Goal: Information Seeking & Learning: Learn about a topic

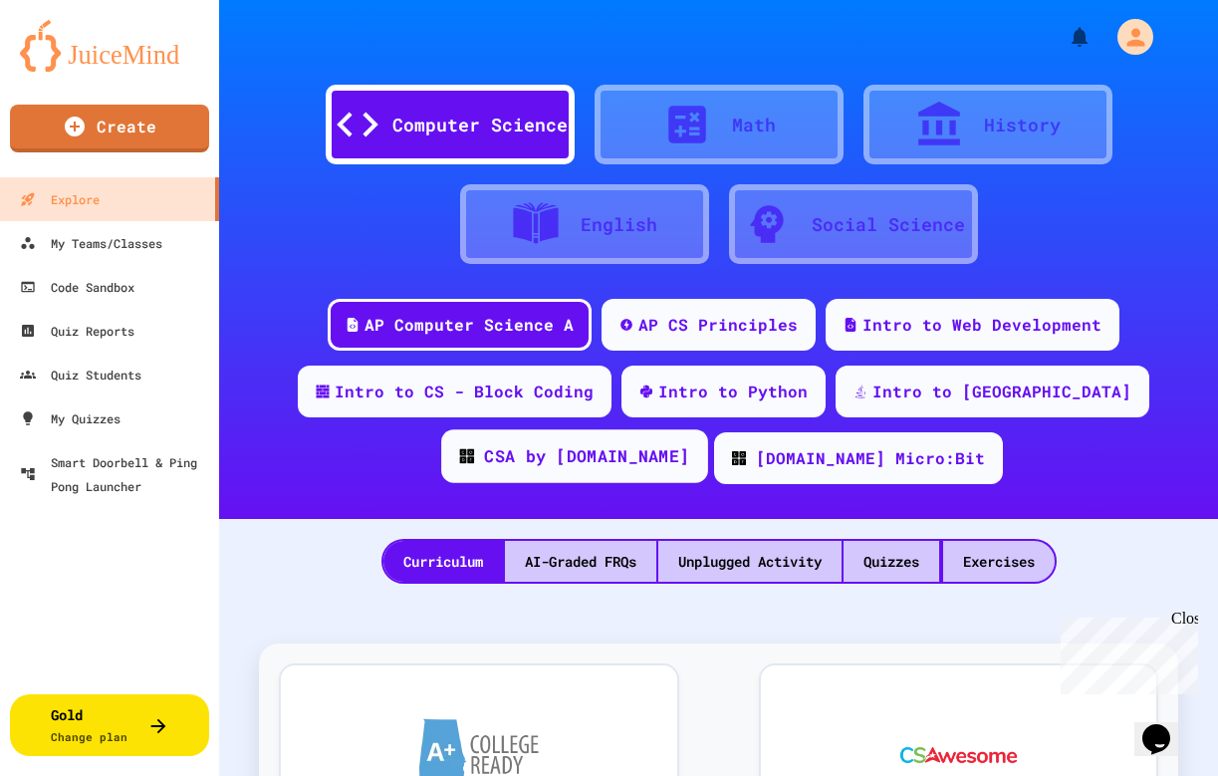
click at [689, 444] on div "CSA by [DOMAIN_NAME]" at bounding box center [586, 456] width 205 height 25
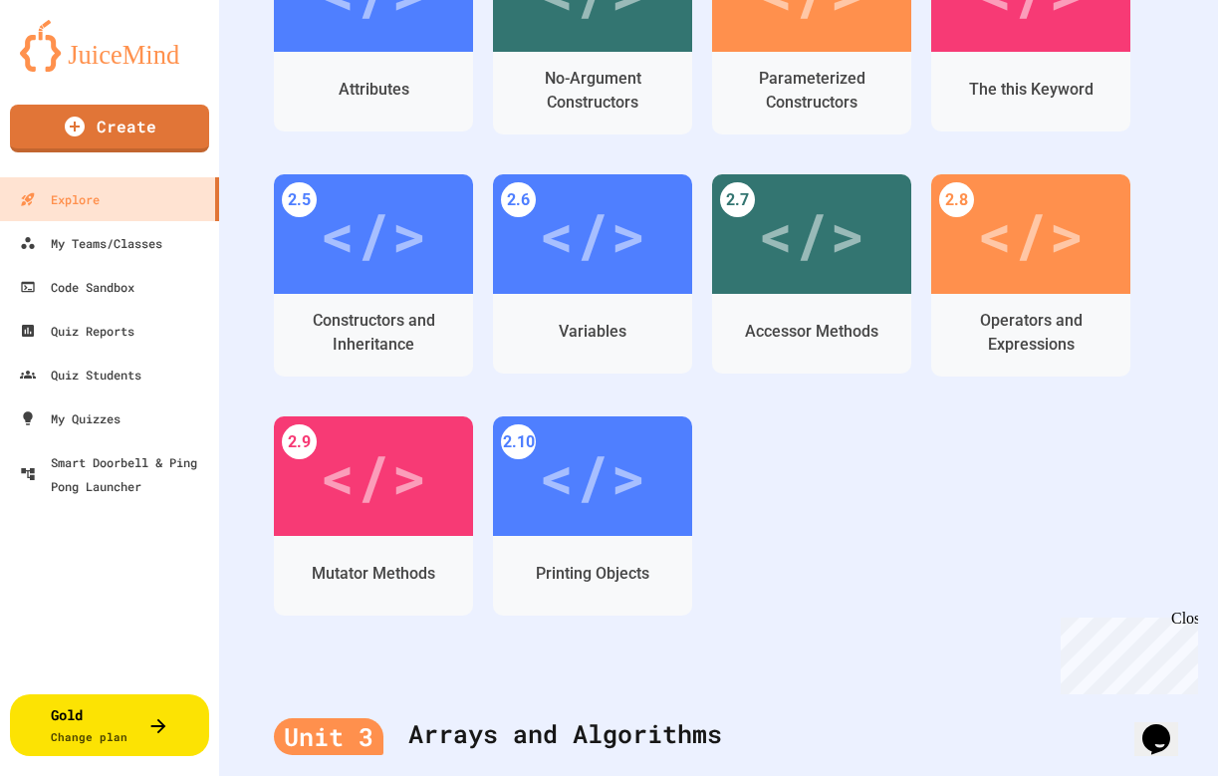
scroll to position [700, 0]
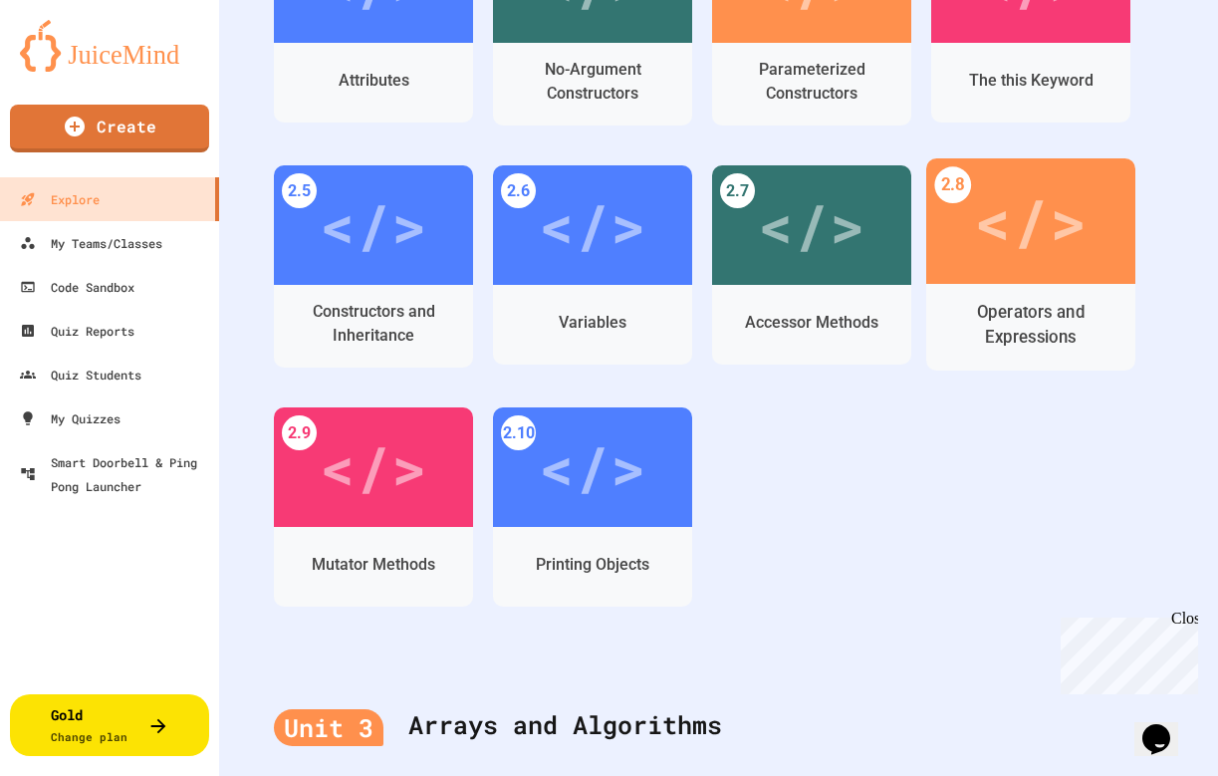
click at [1063, 273] on div "</>" at bounding box center [1030, 220] width 209 height 125
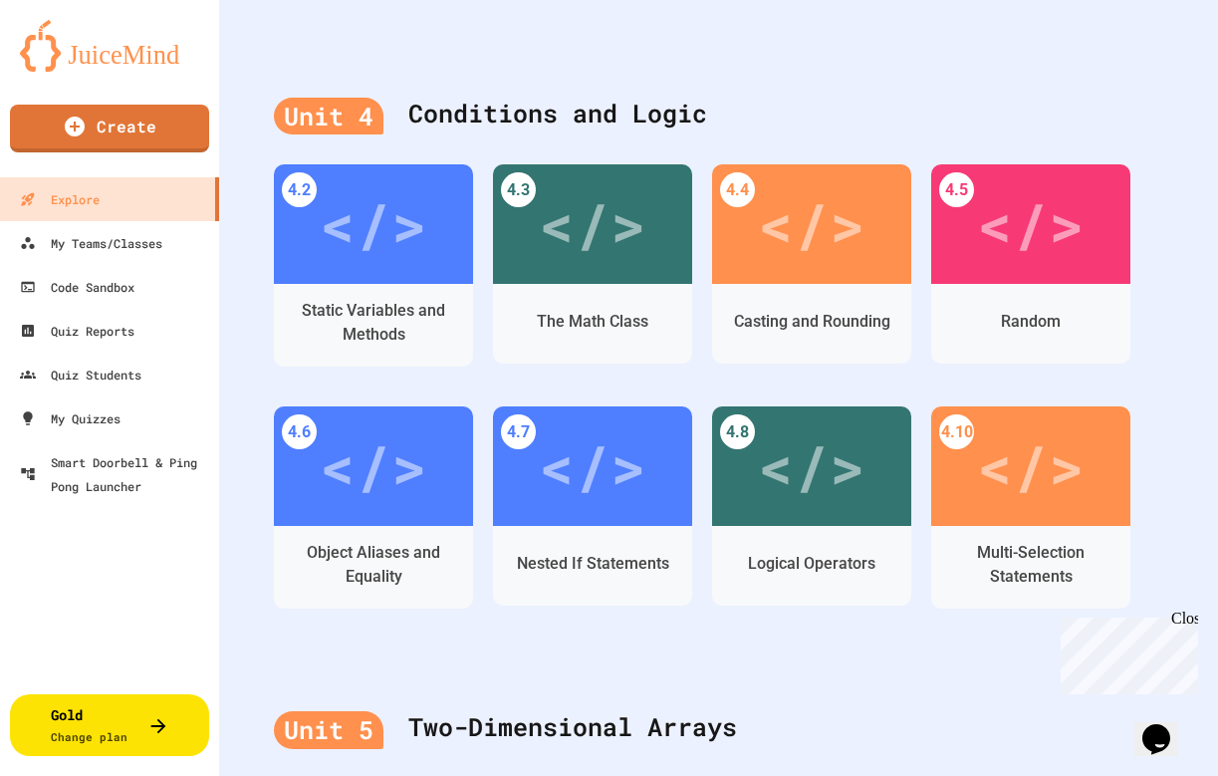
scroll to position [2170, 0]
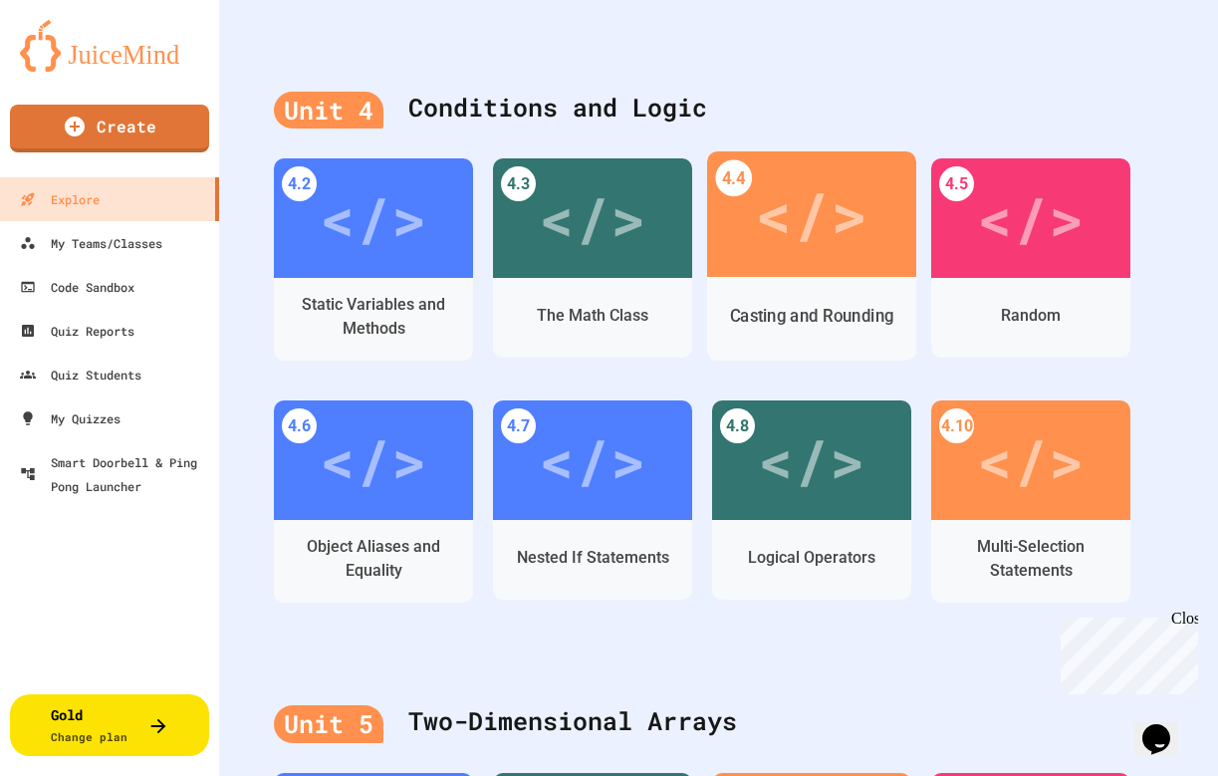
click at [826, 246] on div "</>" at bounding box center [811, 214] width 113 height 95
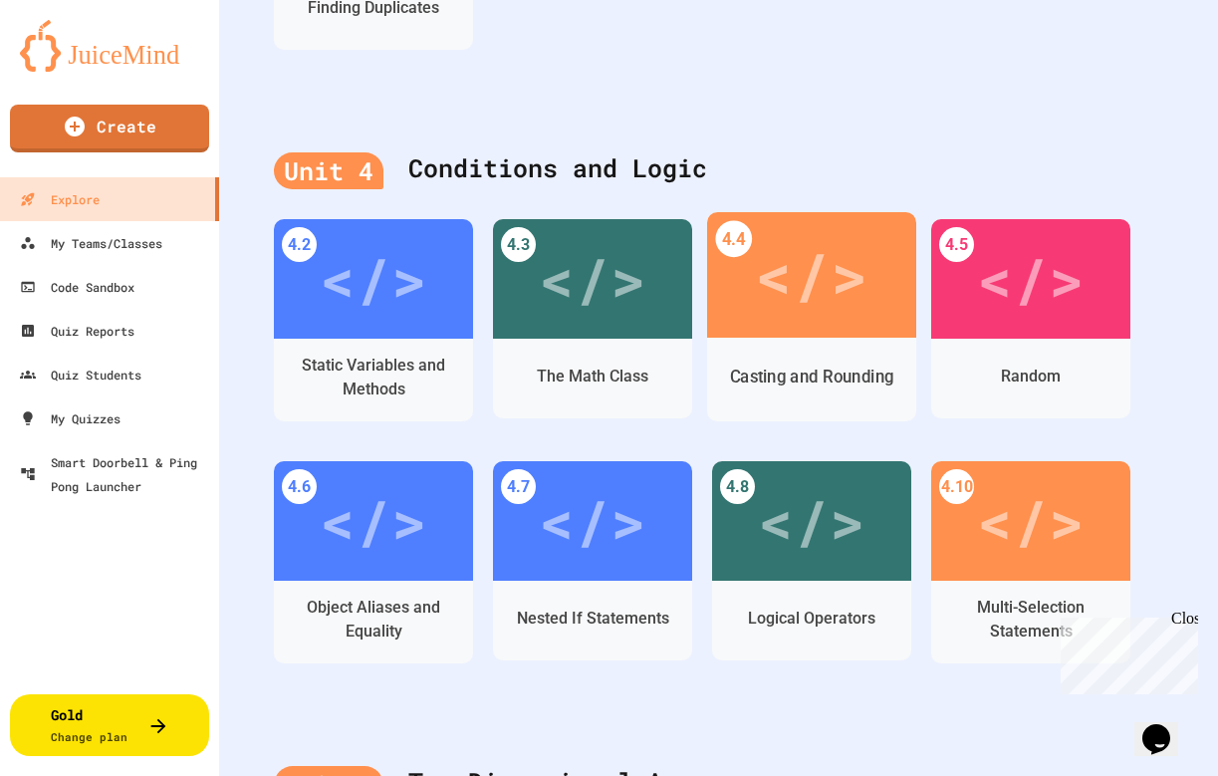
scroll to position [2107, 0]
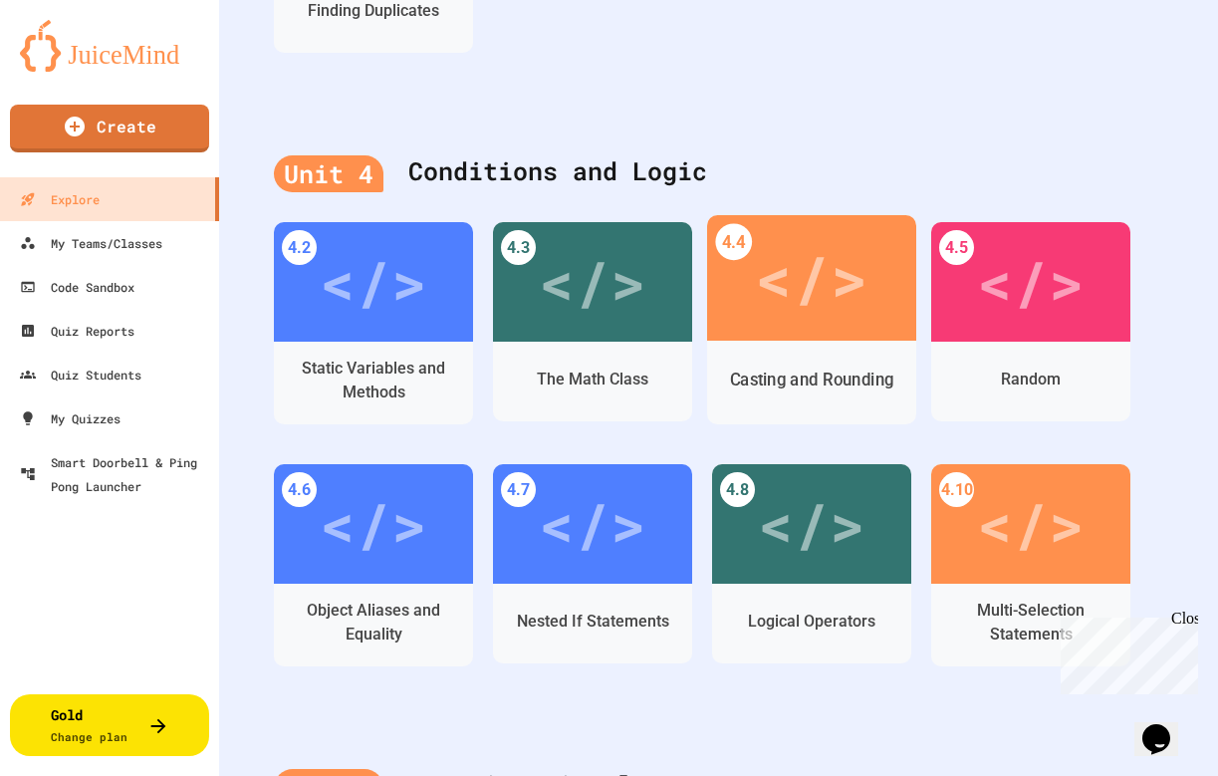
click at [807, 309] on div "</>" at bounding box center [811, 278] width 113 height 95
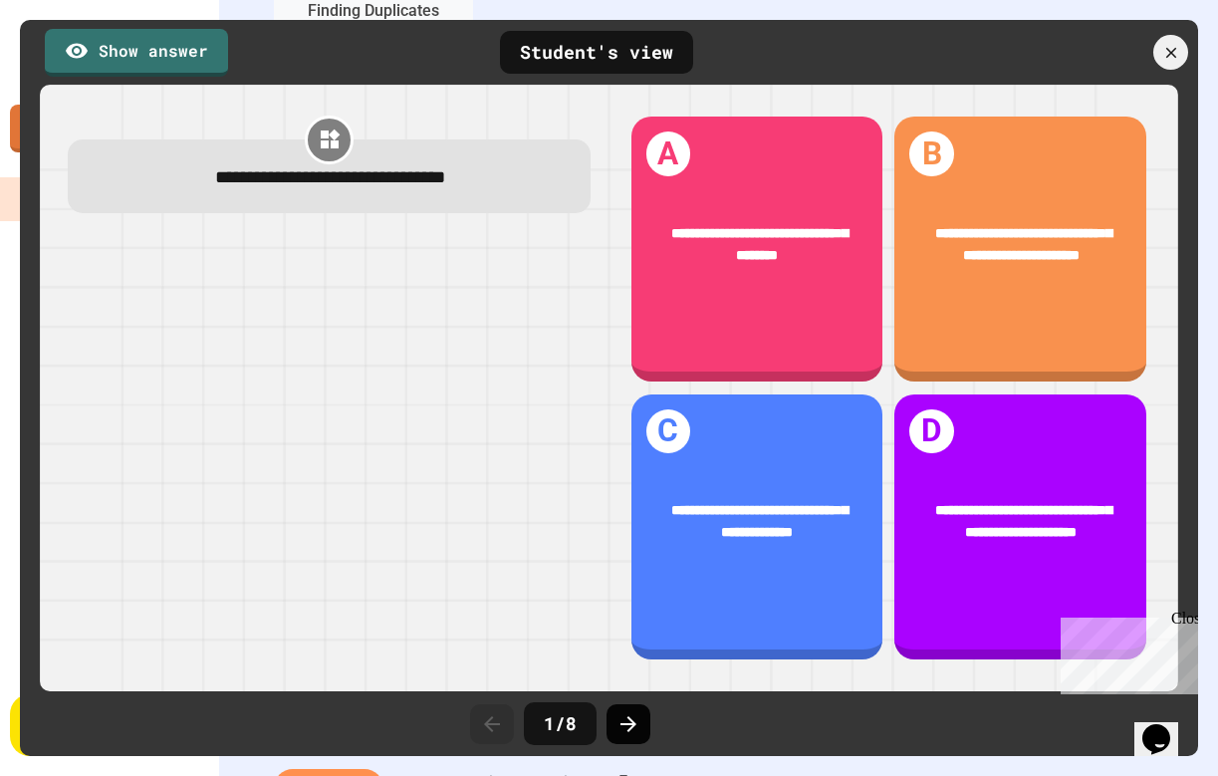
click at [637, 719] on icon at bounding box center [629, 724] width 24 height 24
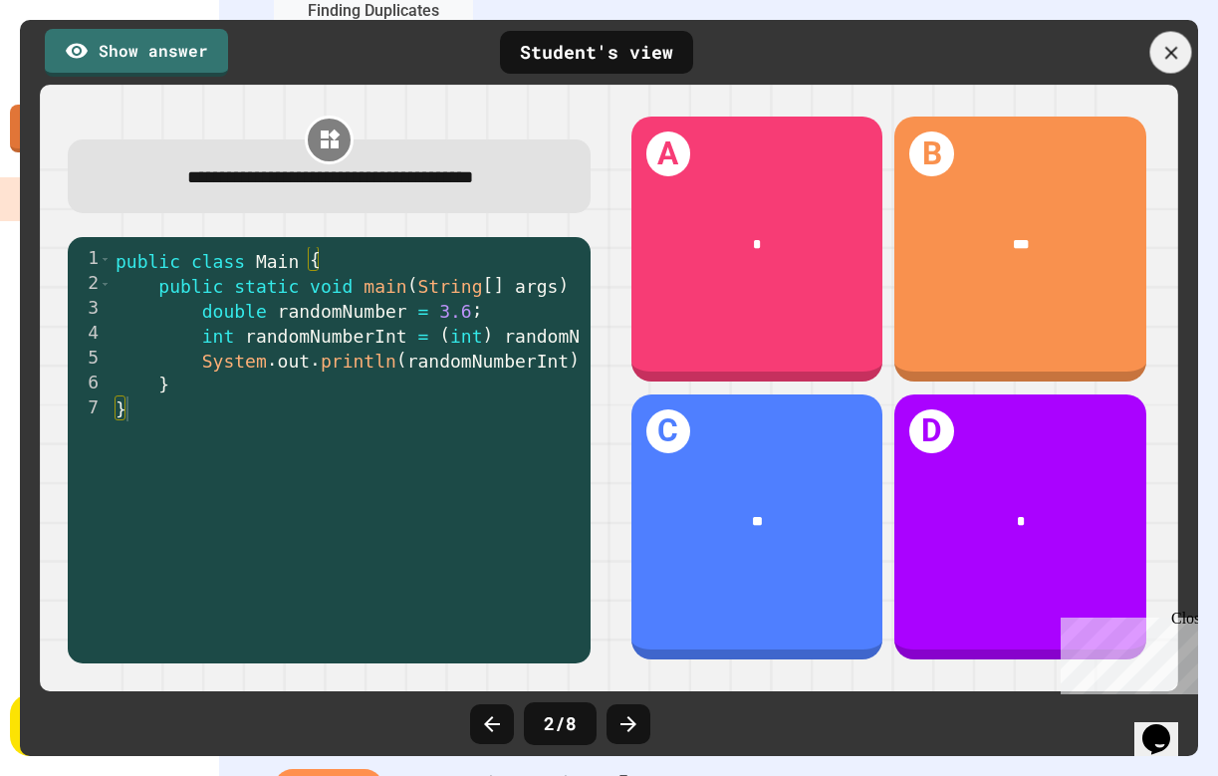
click at [1164, 50] on icon at bounding box center [1171, 53] width 22 height 22
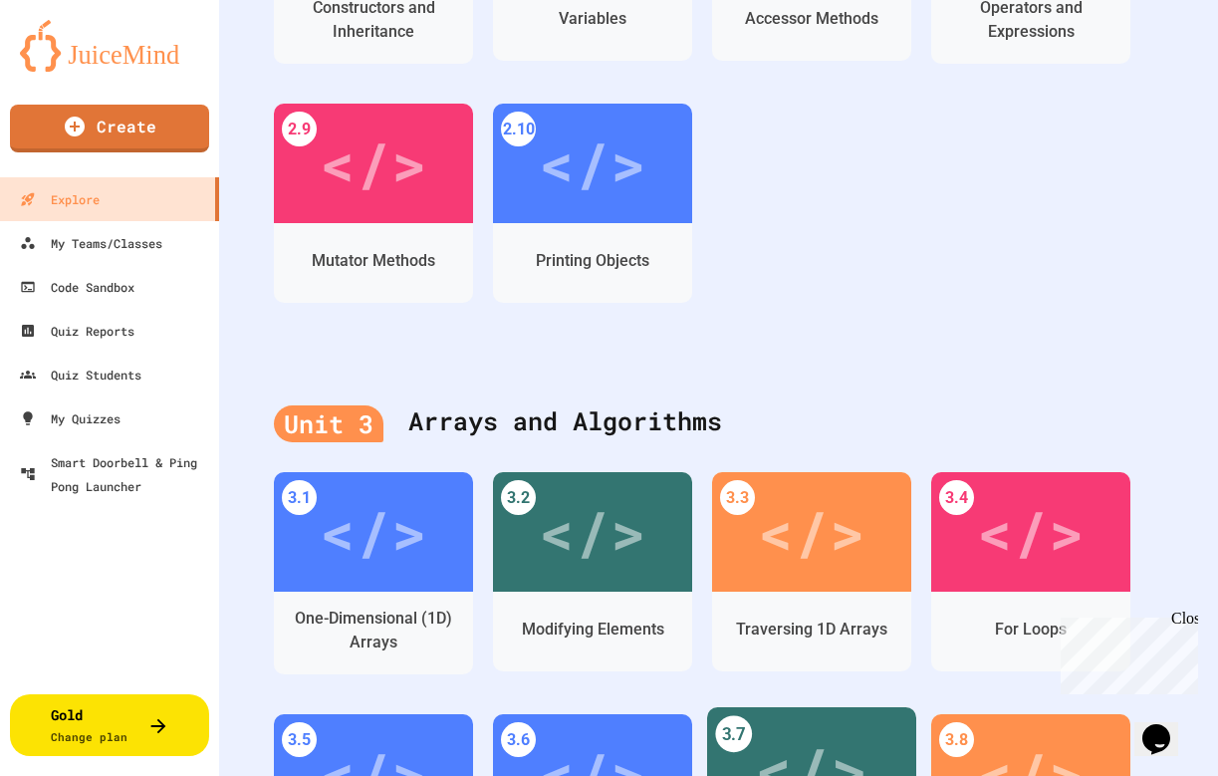
scroll to position [731, 0]
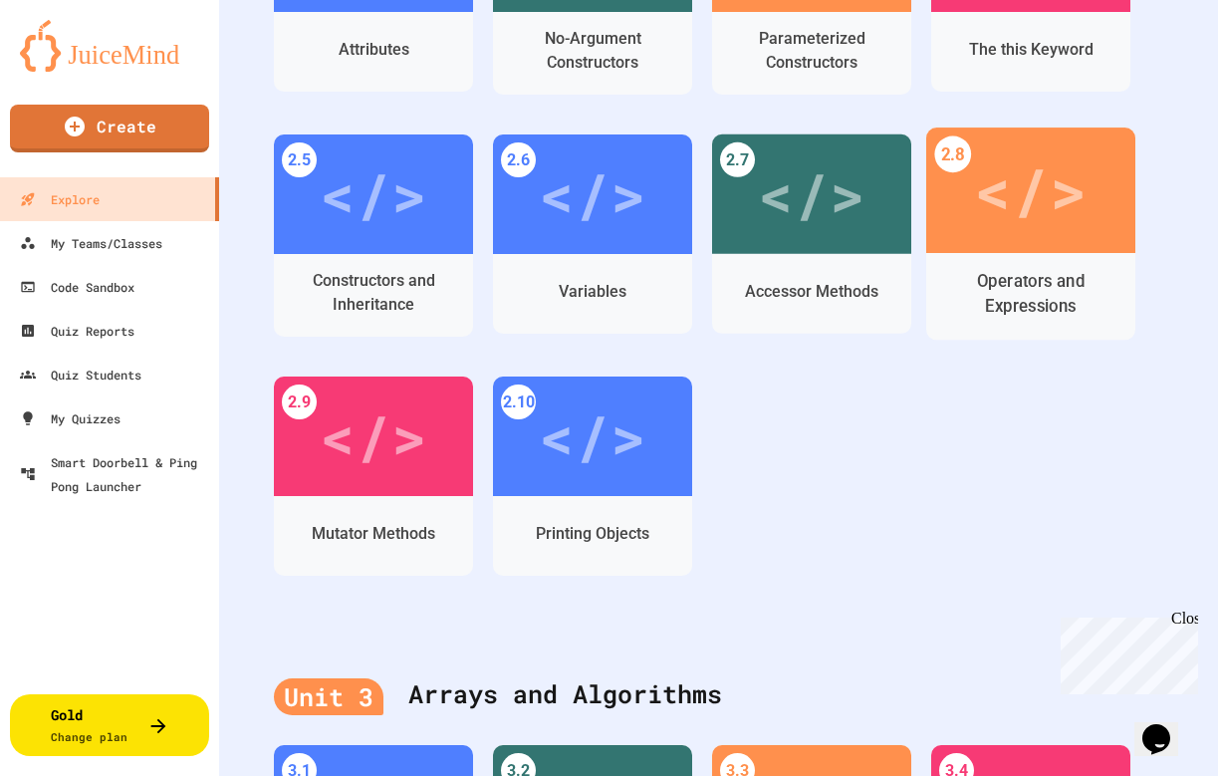
click at [1019, 270] on div "Operators and Expressions" at bounding box center [1031, 294] width 178 height 50
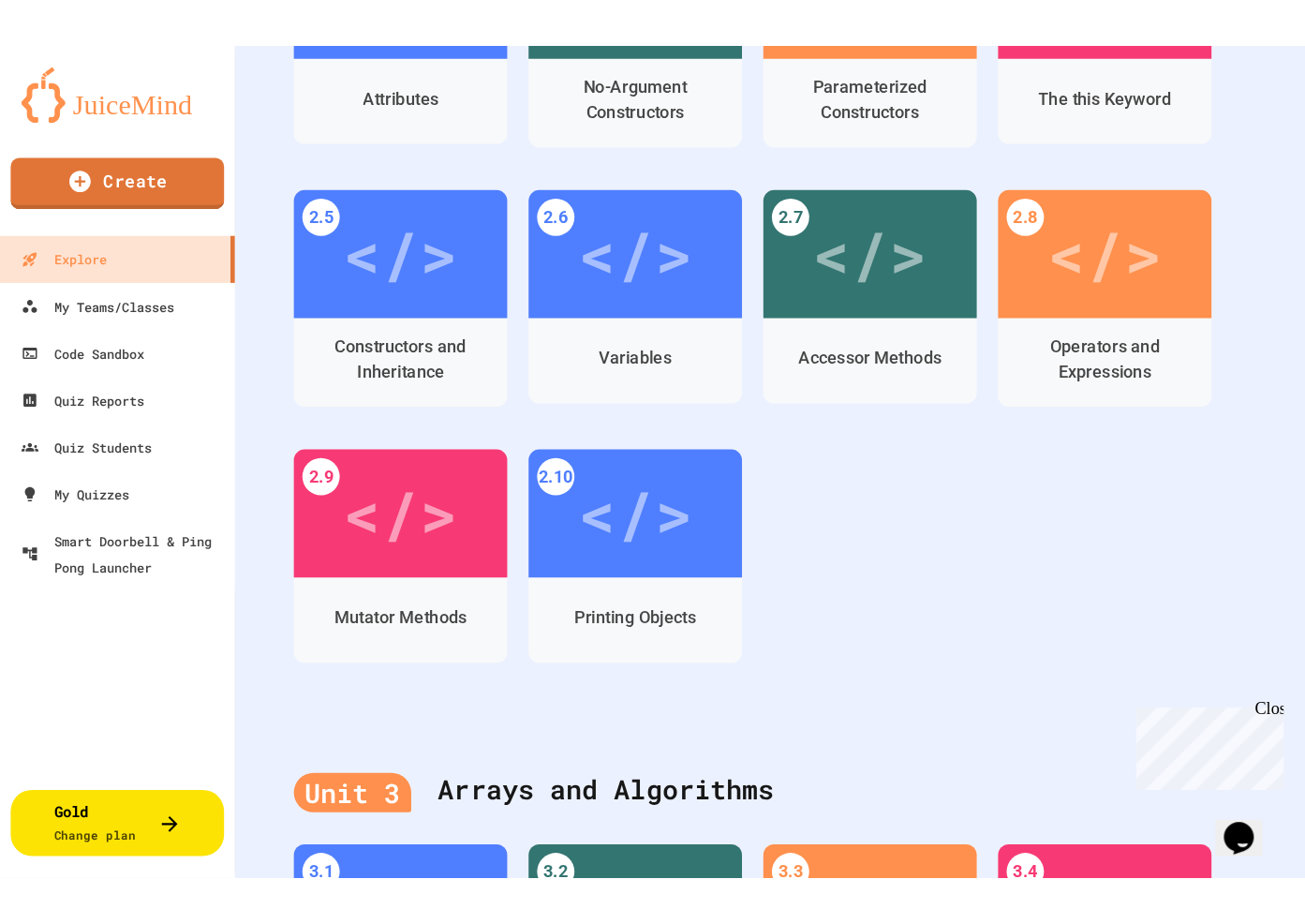
scroll to position [576, 0]
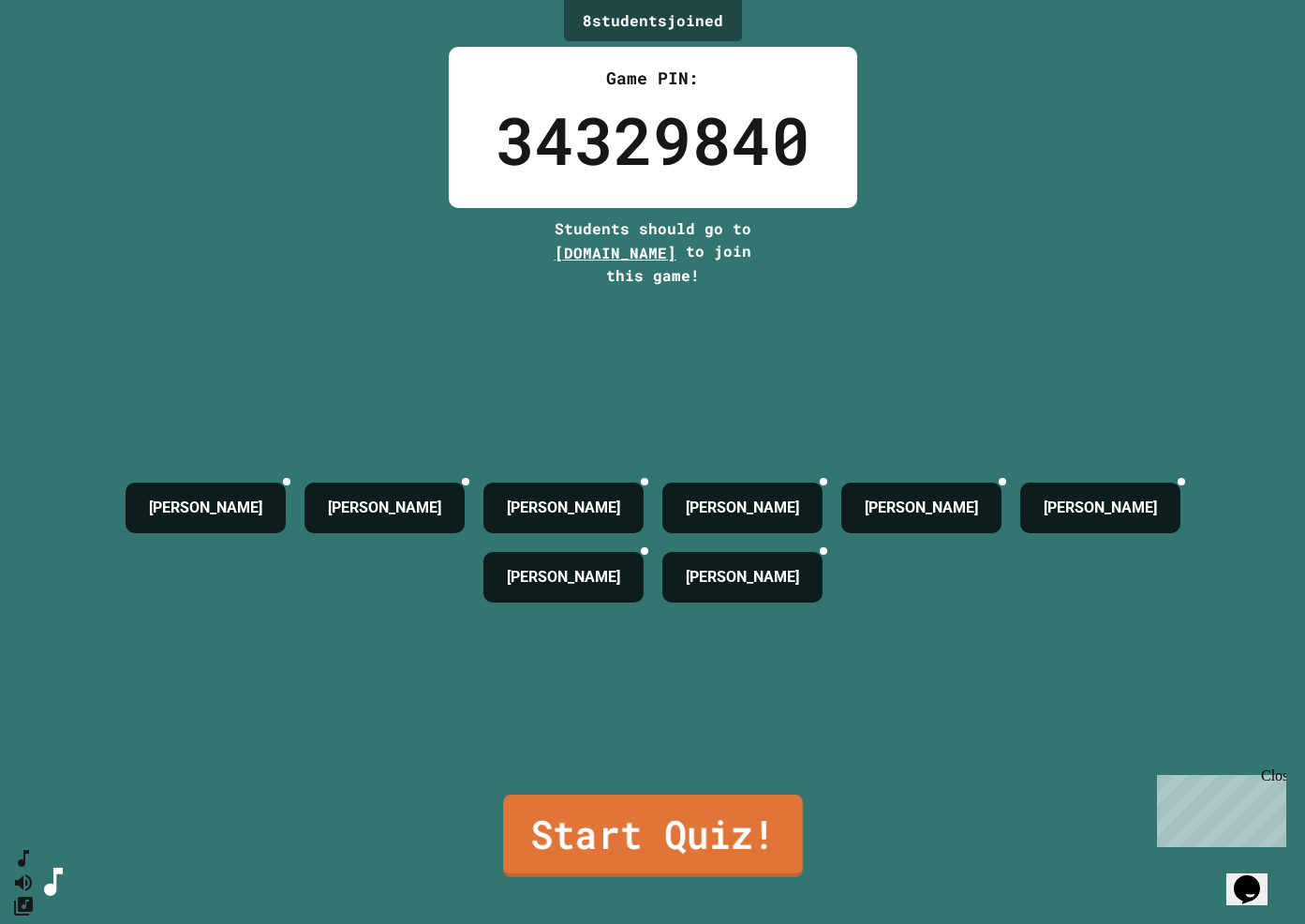
click at [721, 729] on link "Start Quiz!" at bounding box center [653, 836] width 300 height 83
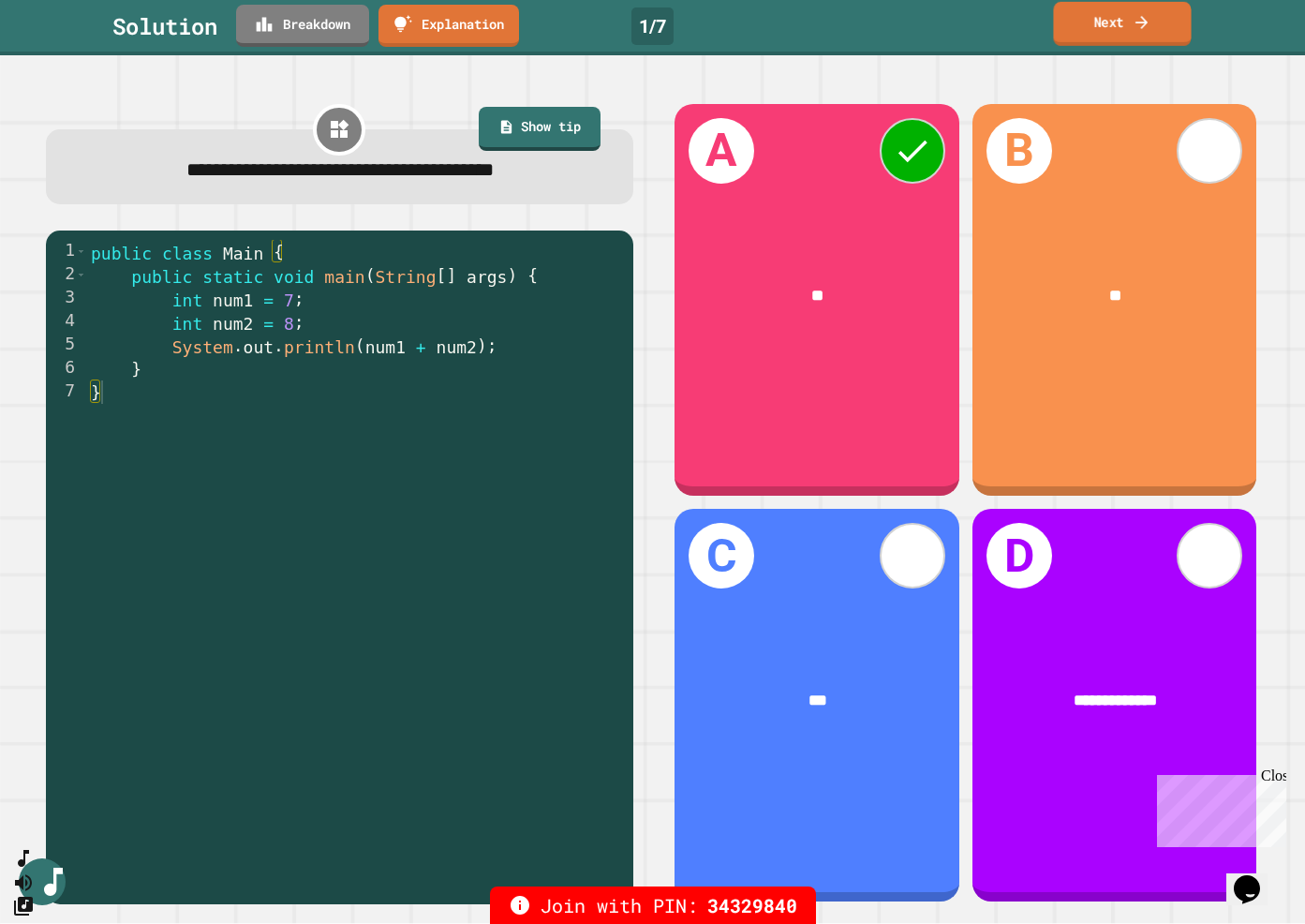
click at [1098, 24] on link "Next" at bounding box center [1122, 24] width 137 height 44
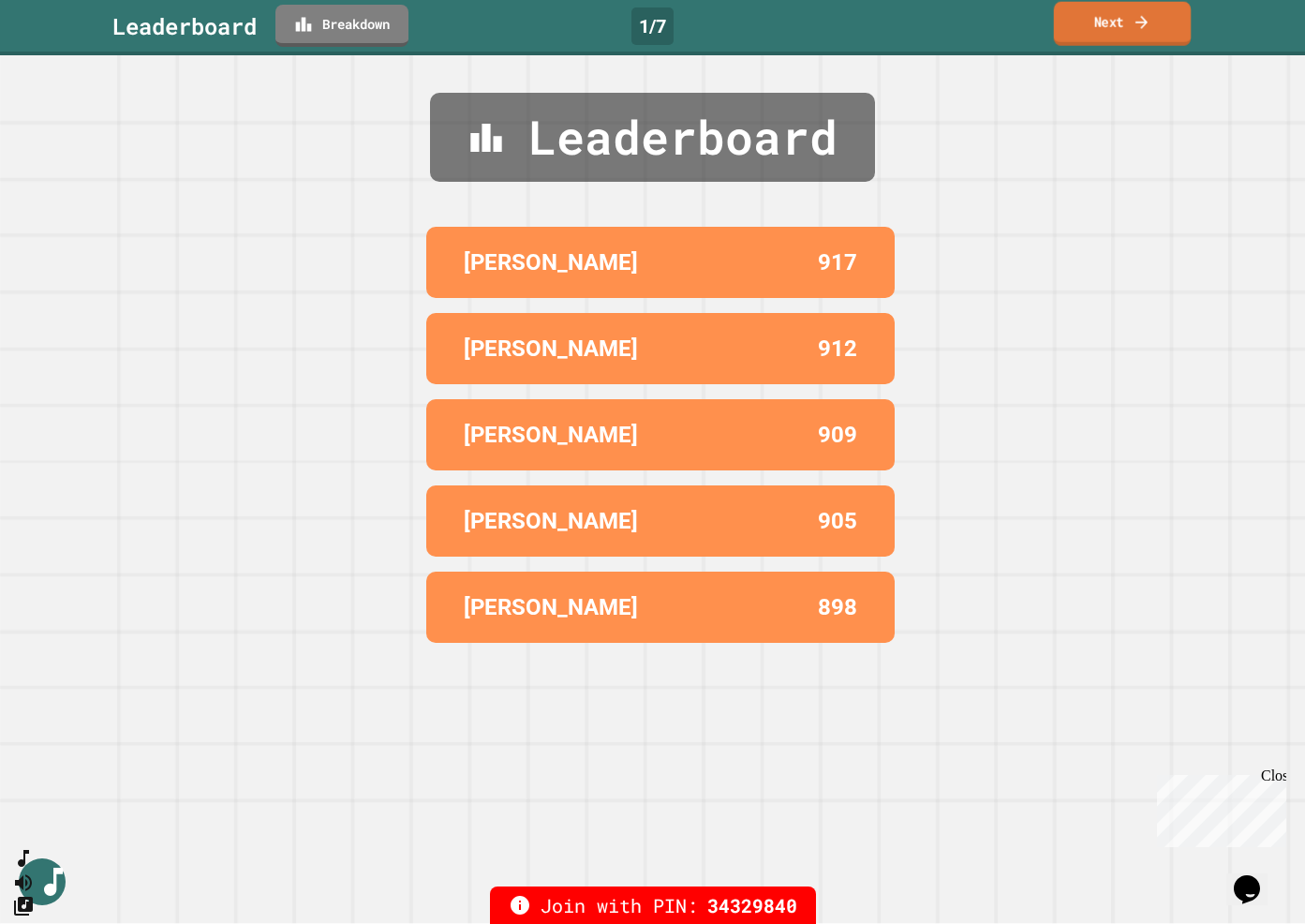
click at [1145, 33] on link "Next" at bounding box center [1122, 24] width 136 height 44
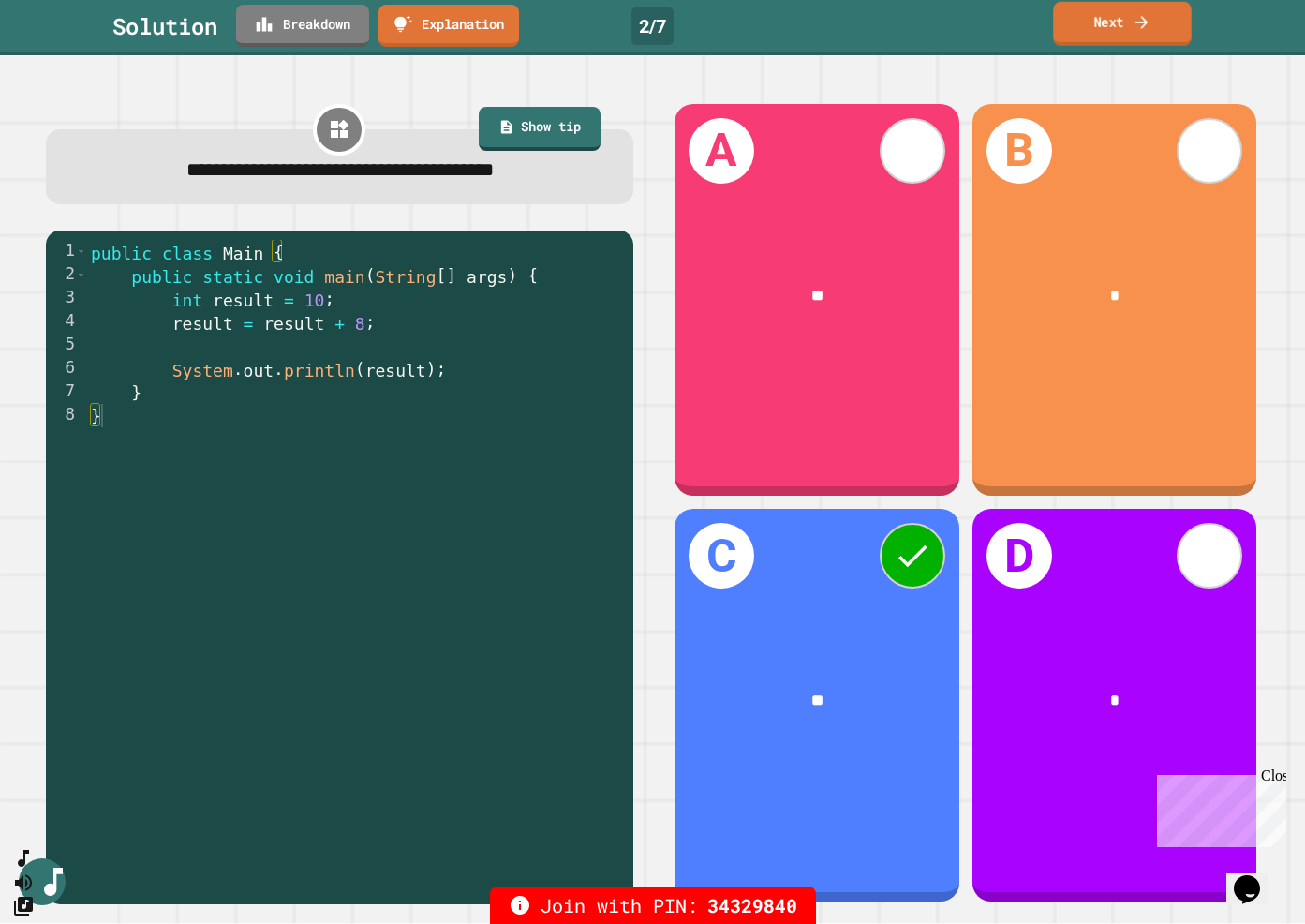
click at [1145, 36] on link "Next" at bounding box center [1122, 24] width 138 height 44
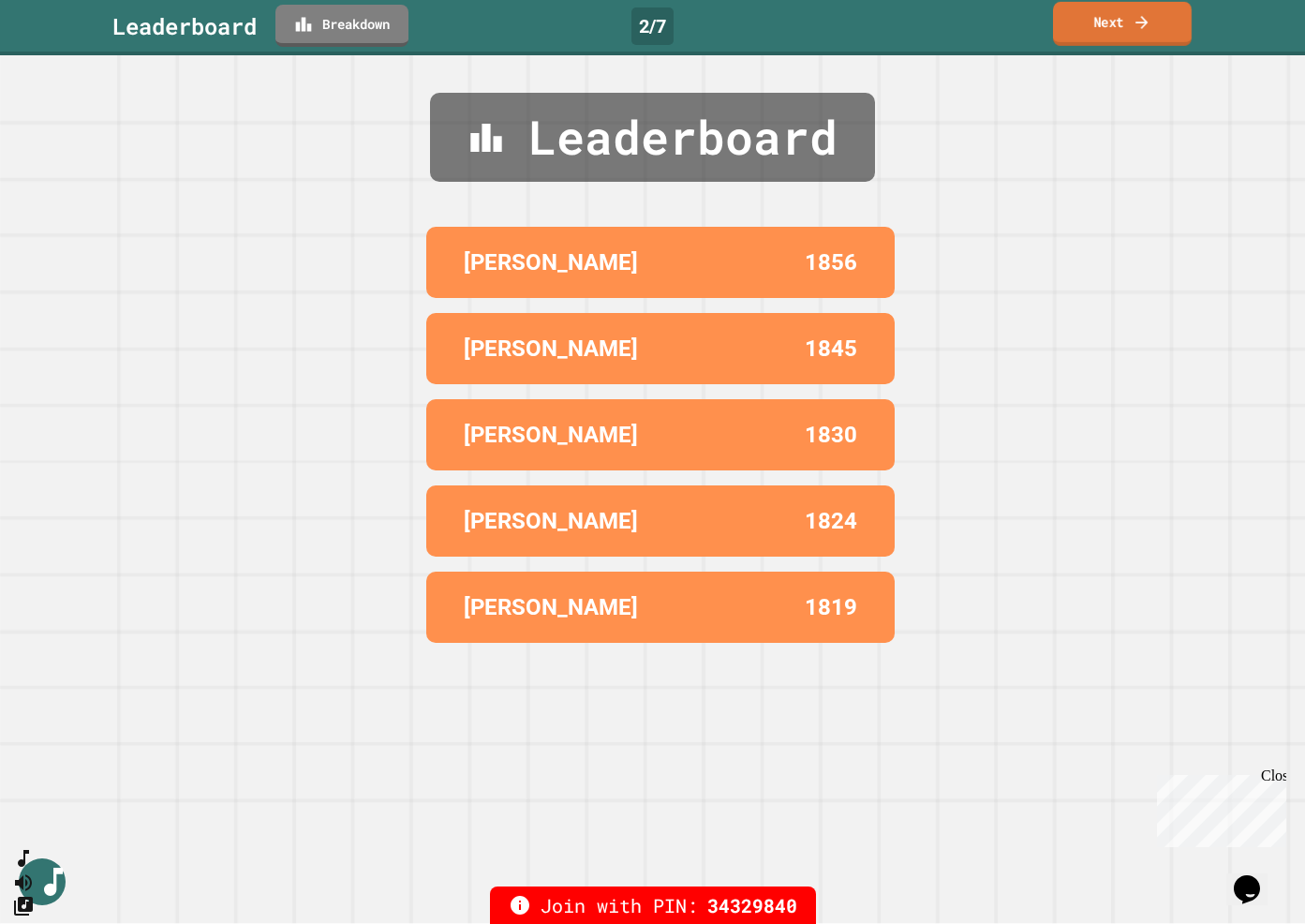
click at [1145, 36] on link "Next" at bounding box center [1122, 24] width 138 height 44
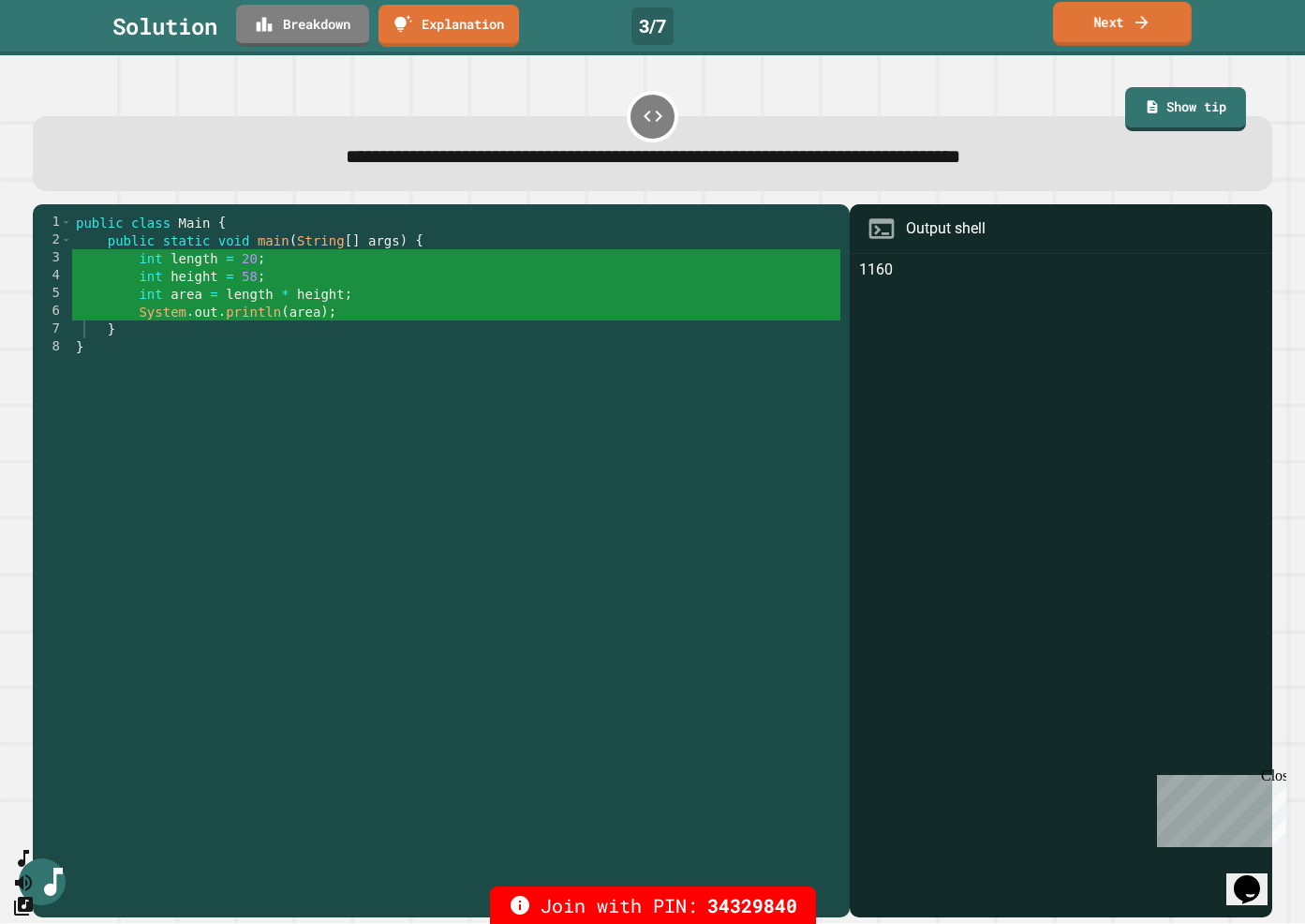
click at [1130, 29] on link "Next" at bounding box center [1122, 24] width 138 height 44
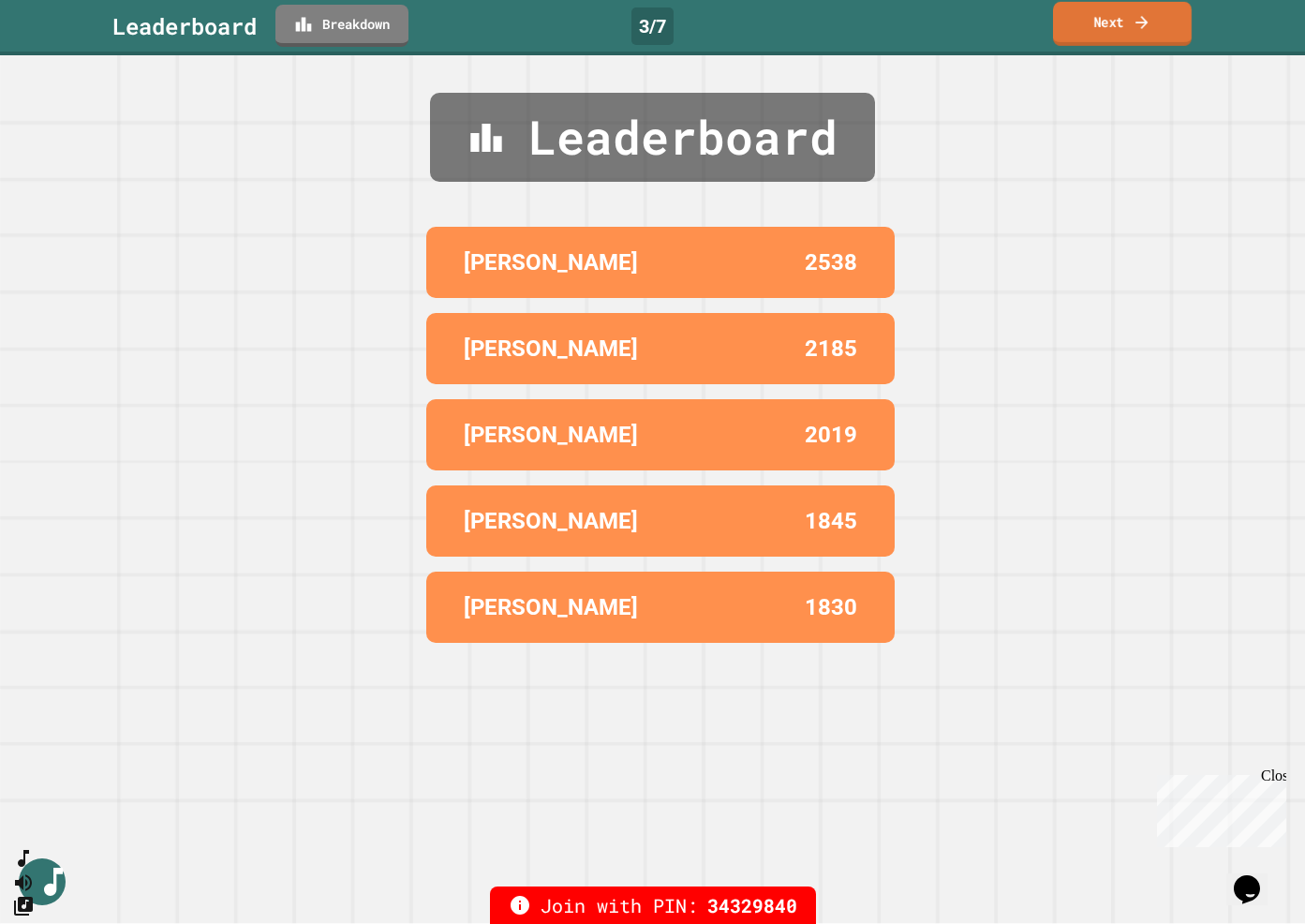
click at [1130, 31] on link "Next" at bounding box center [1122, 24] width 138 height 44
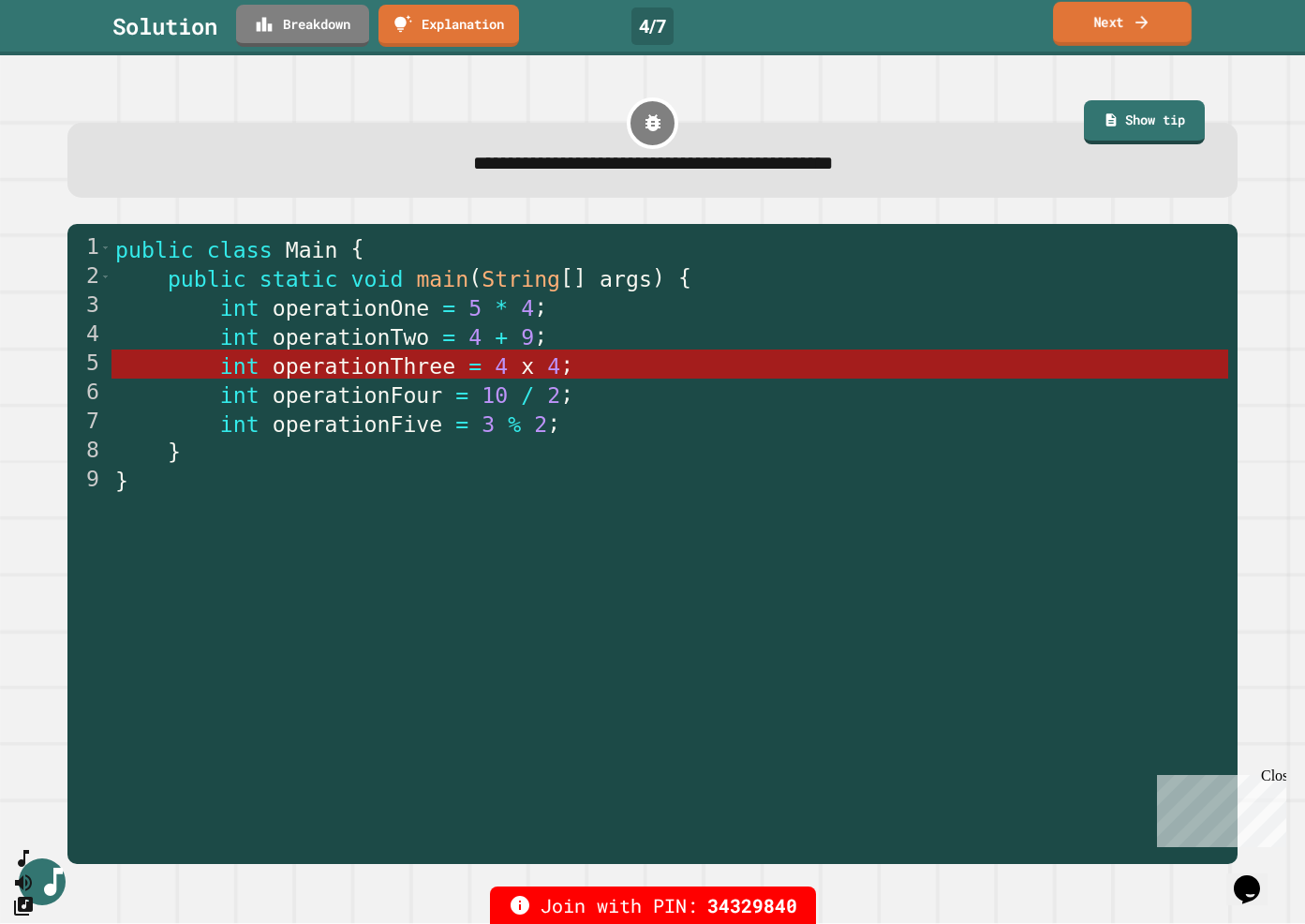
click at [1086, 12] on link "Next" at bounding box center [1122, 24] width 138 height 44
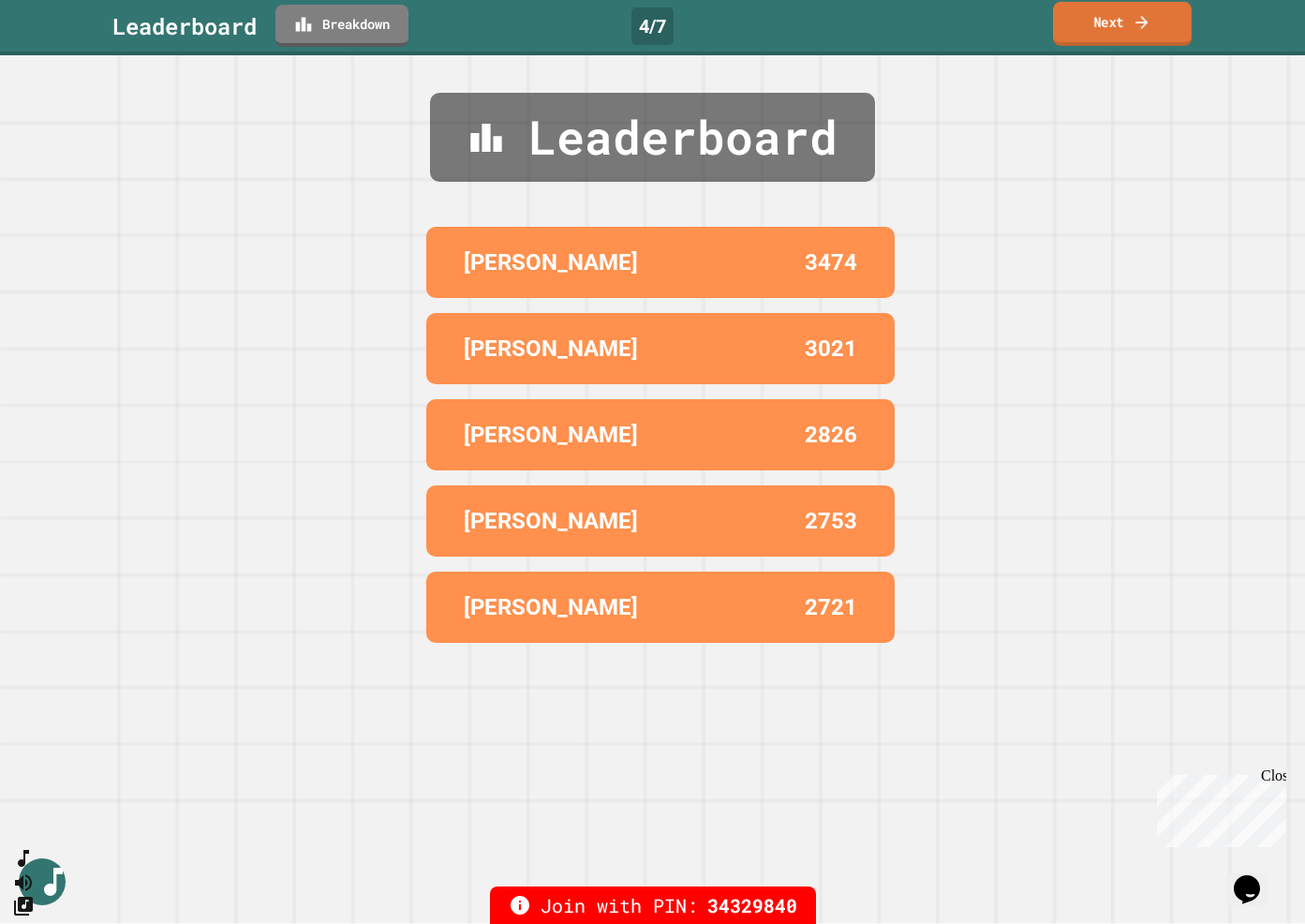
click at [1086, 16] on link "Next" at bounding box center [1122, 24] width 138 height 44
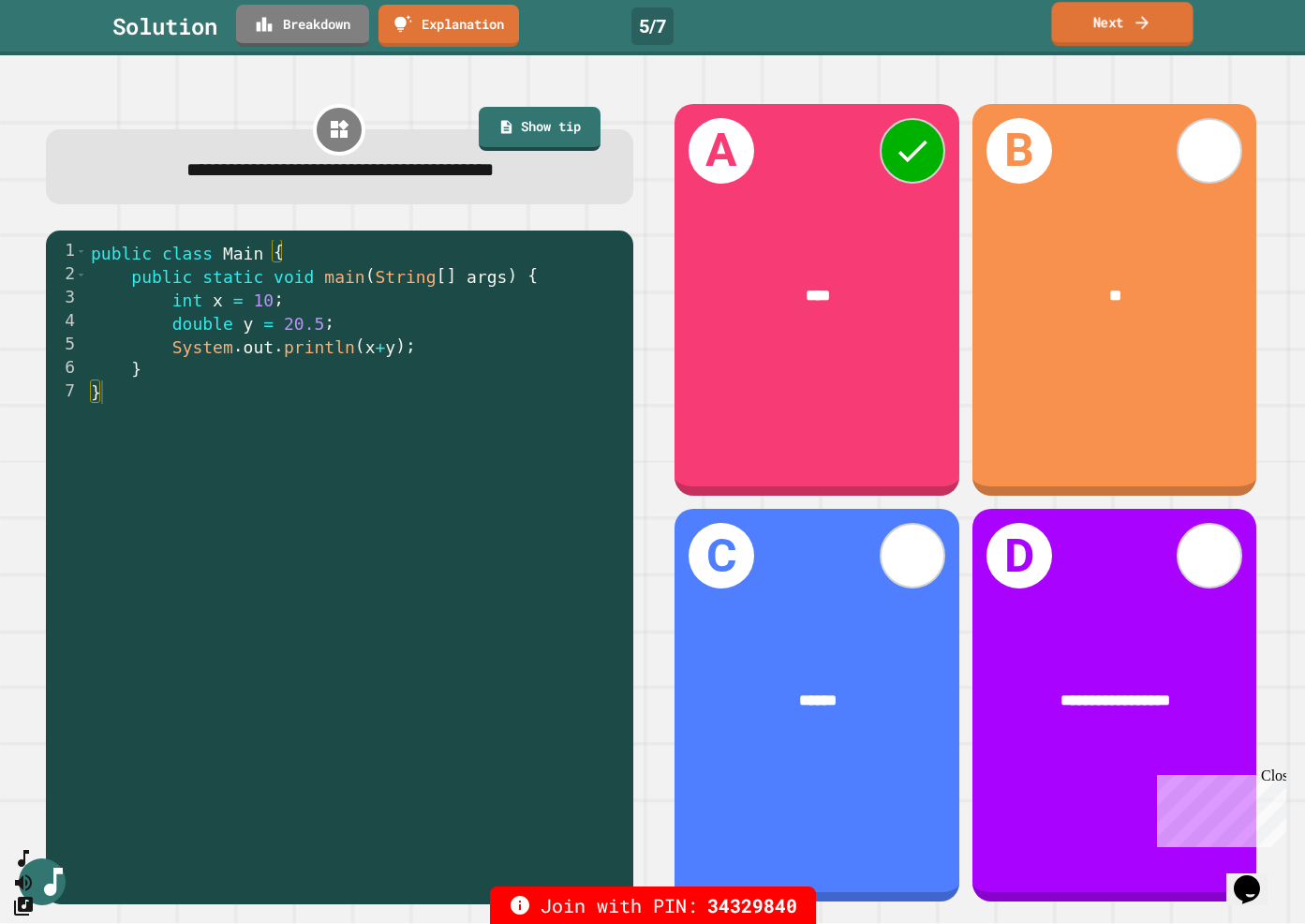
click at [1087, 20] on link "Next" at bounding box center [1122, 24] width 141 height 44
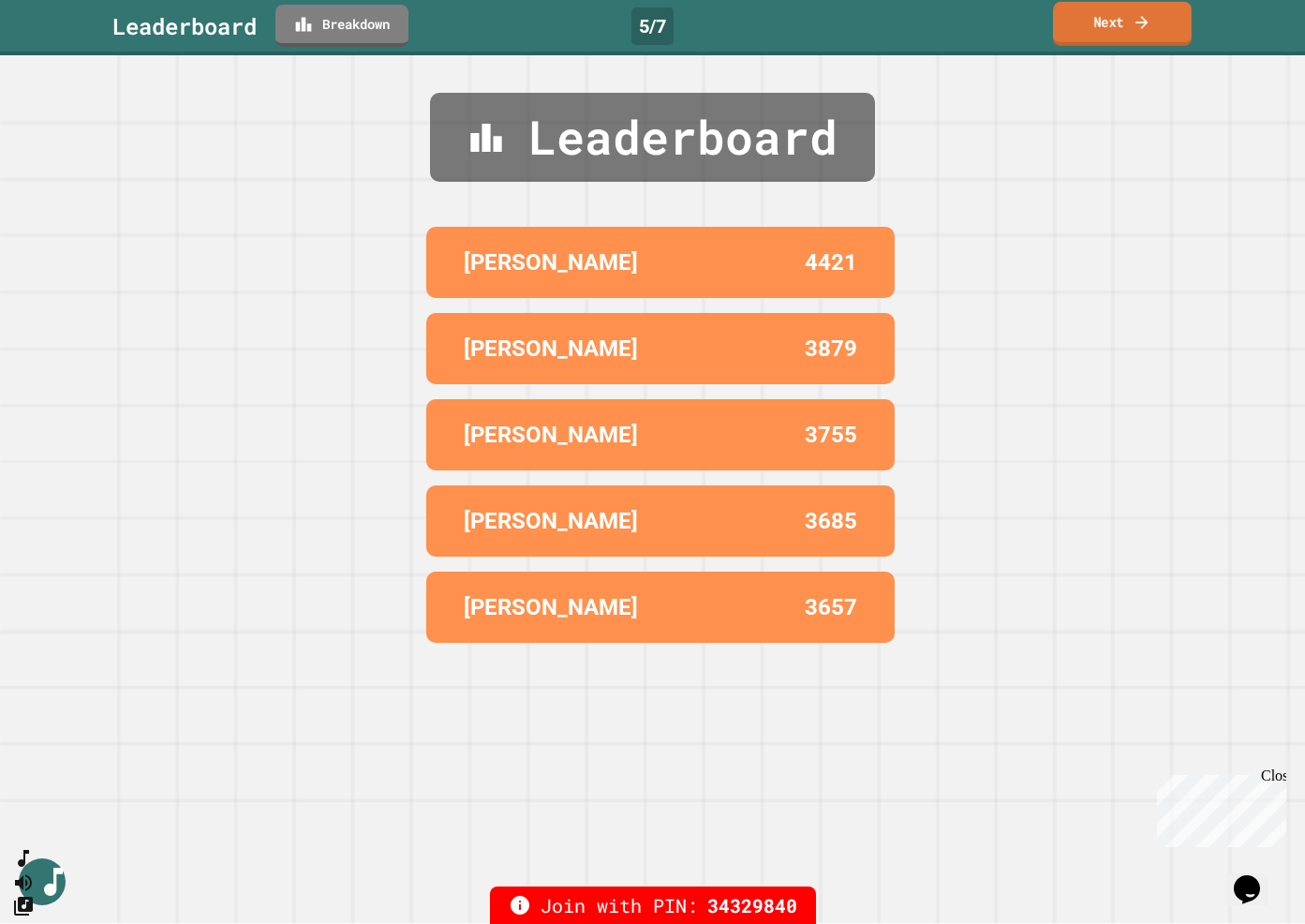
click at [1087, 23] on link "Next" at bounding box center [1122, 24] width 138 height 44
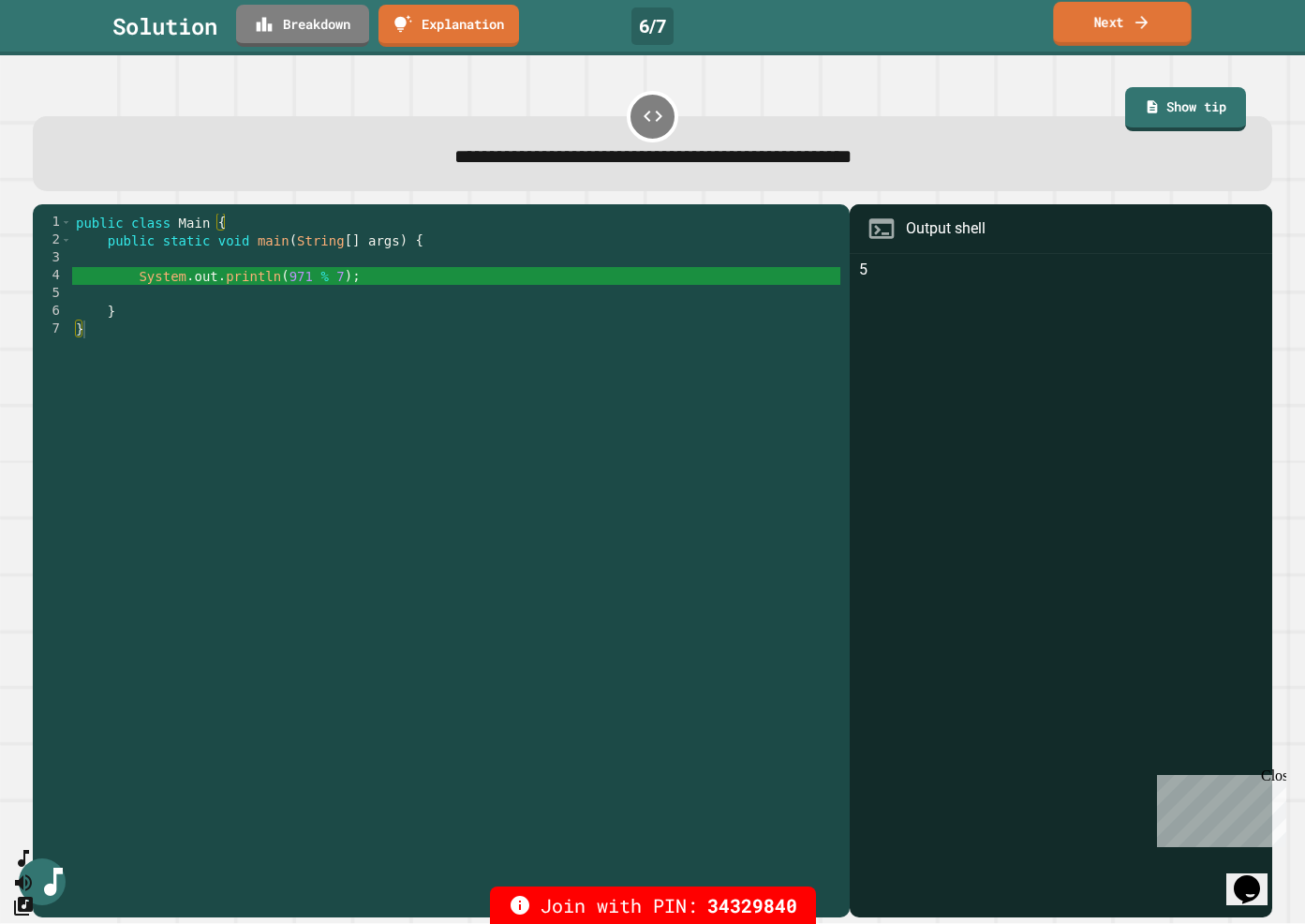
click at [1144, 28] on icon at bounding box center [1142, 22] width 19 height 20
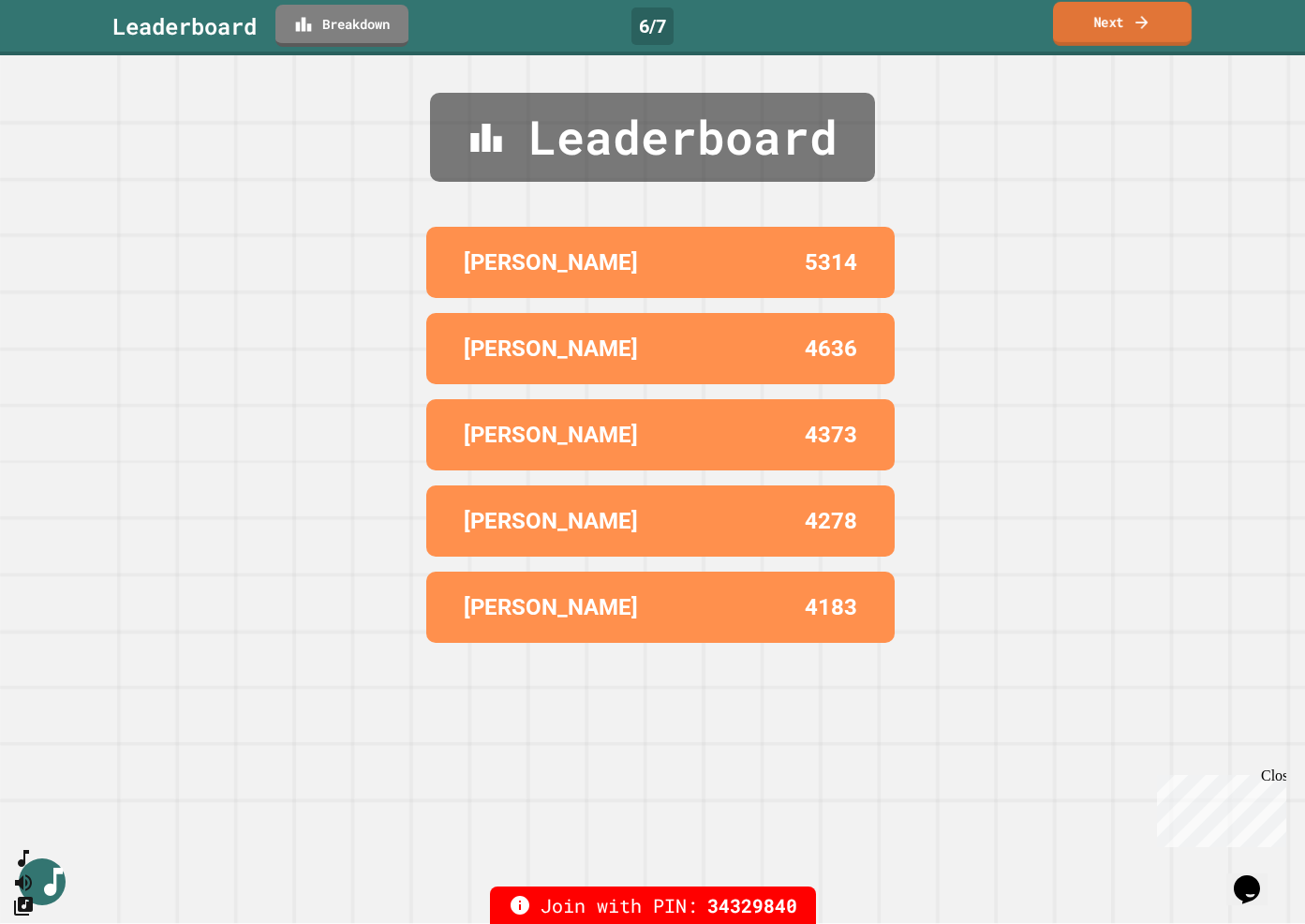
click at [1144, 28] on icon at bounding box center [1142, 22] width 19 height 20
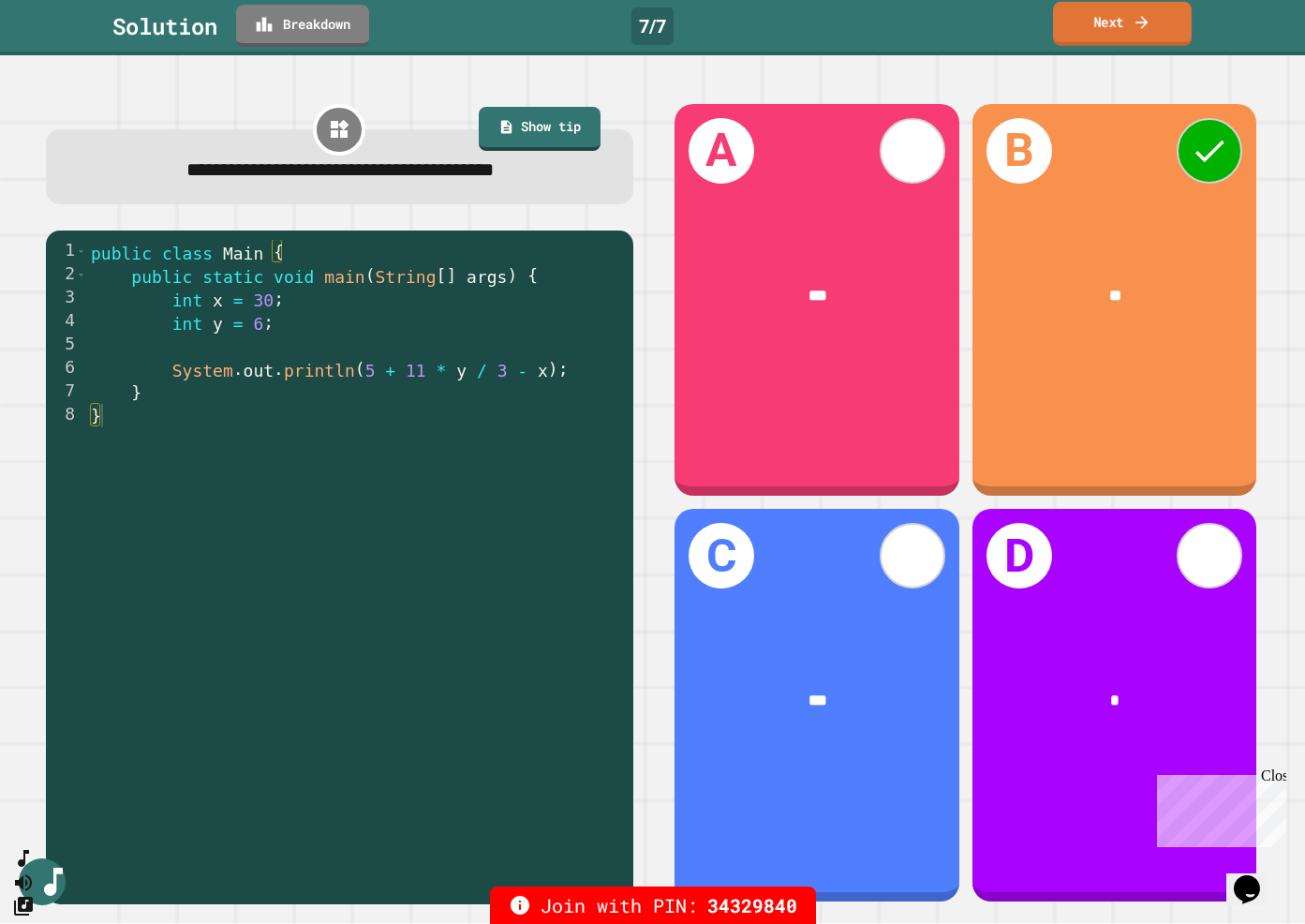
click at [1145, 36] on link "Next" at bounding box center [1122, 24] width 138 height 44
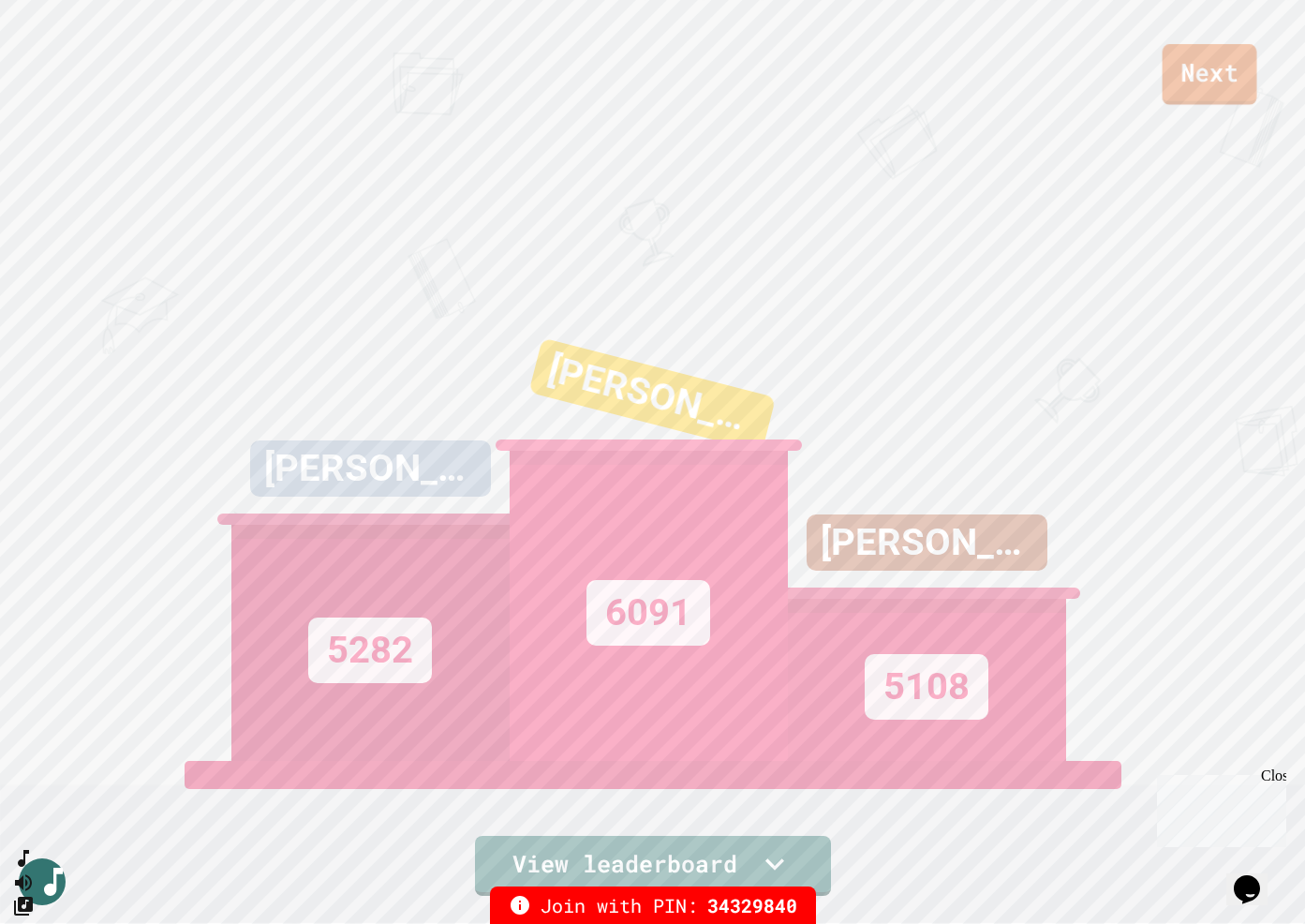
click at [1145, 69] on link "Next" at bounding box center [1210, 74] width 95 height 61
